Goal: Submit feedback/report problem

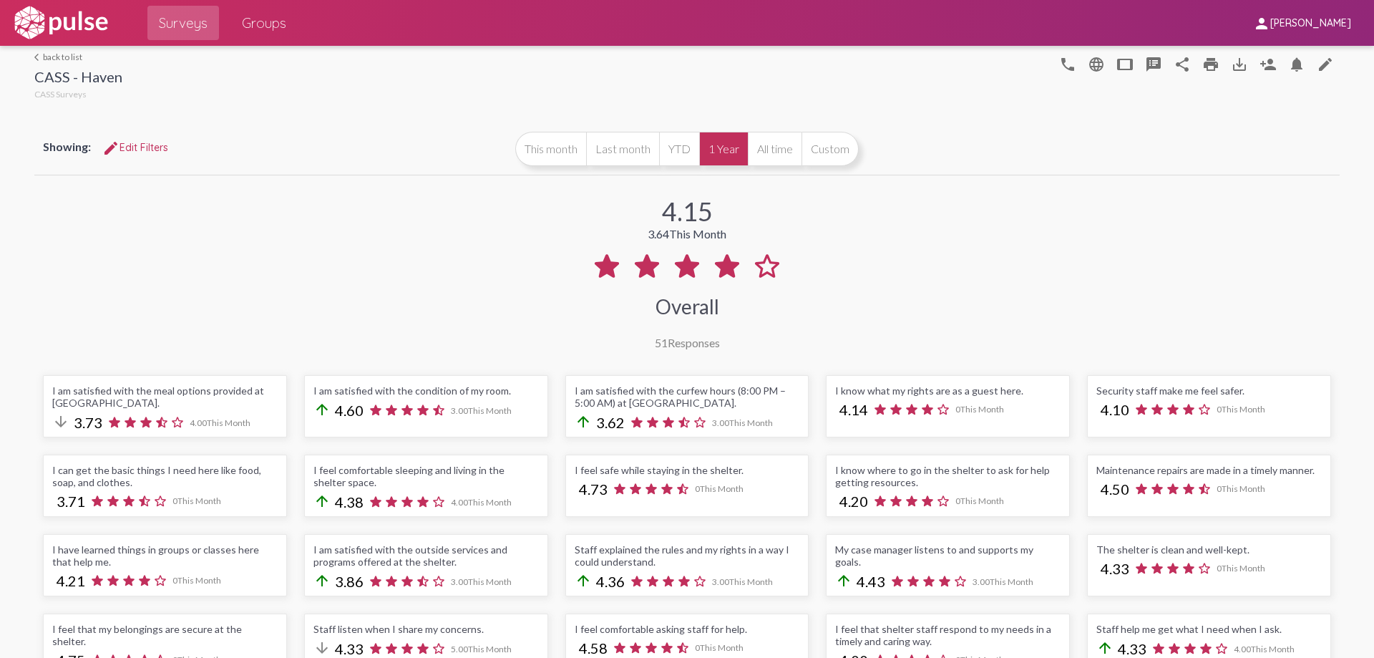
scroll to position [72, 0]
